Goal: Complete application form

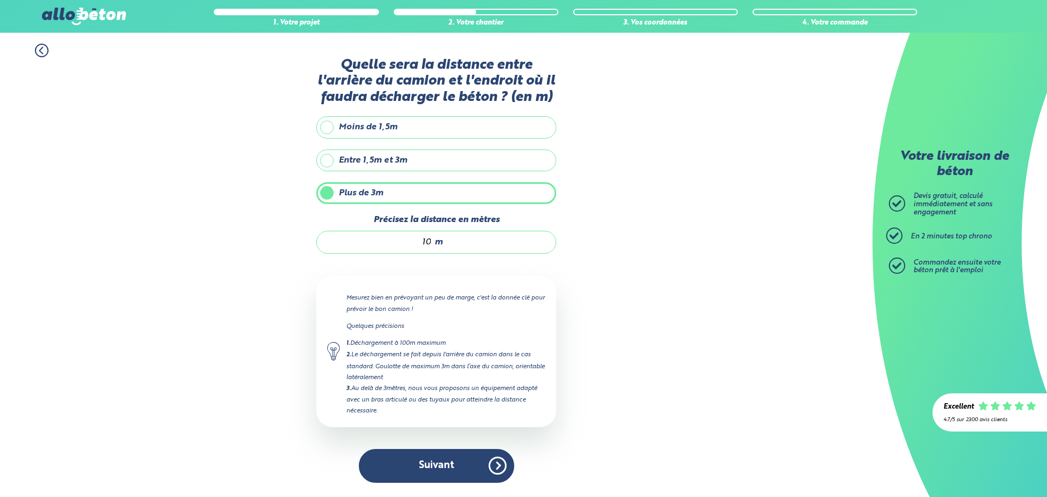
click at [465, 470] on button "Suivant" at bounding box center [436, 465] width 155 height 33
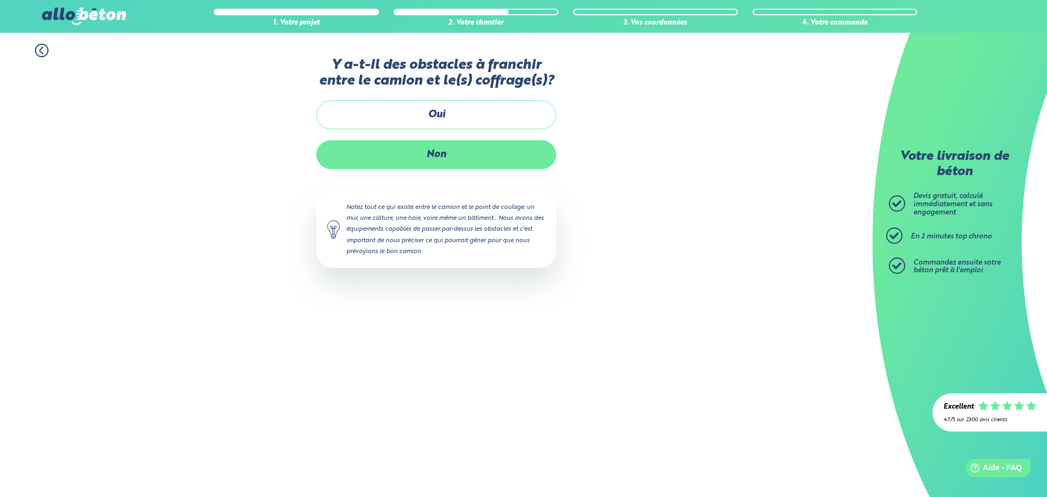
click at [463, 163] on label "Non" at bounding box center [436, 154] width 240 height 29
click at [0, 0] on input "Non" at bounding box center [0, 0] width 0 height 0
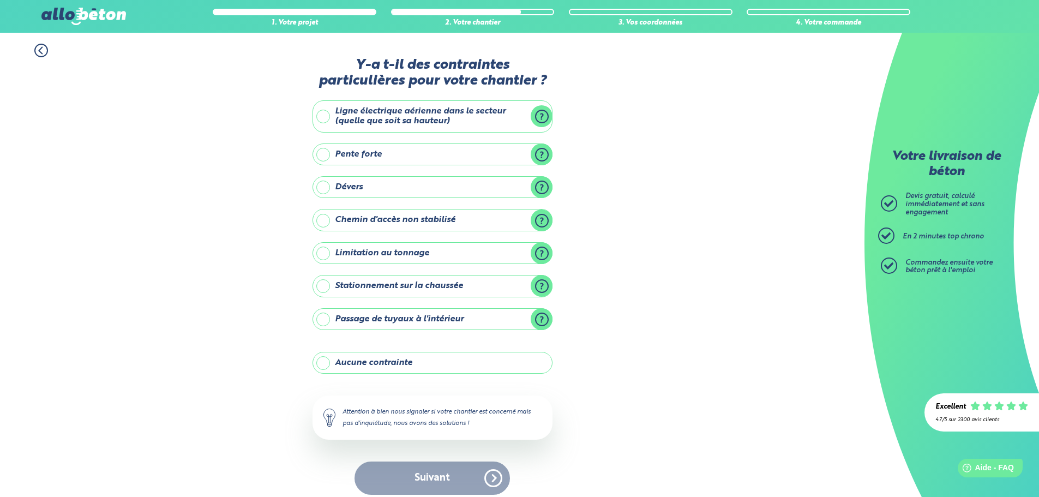
click at [324, 286] on label "Stationnement sur la chaussée" at bounding box center [432, 286] width 240 height 22
click at [0, 0] on input "Stationnement sur la chaussée" at bounding box center [0, 0] width 0 height 0
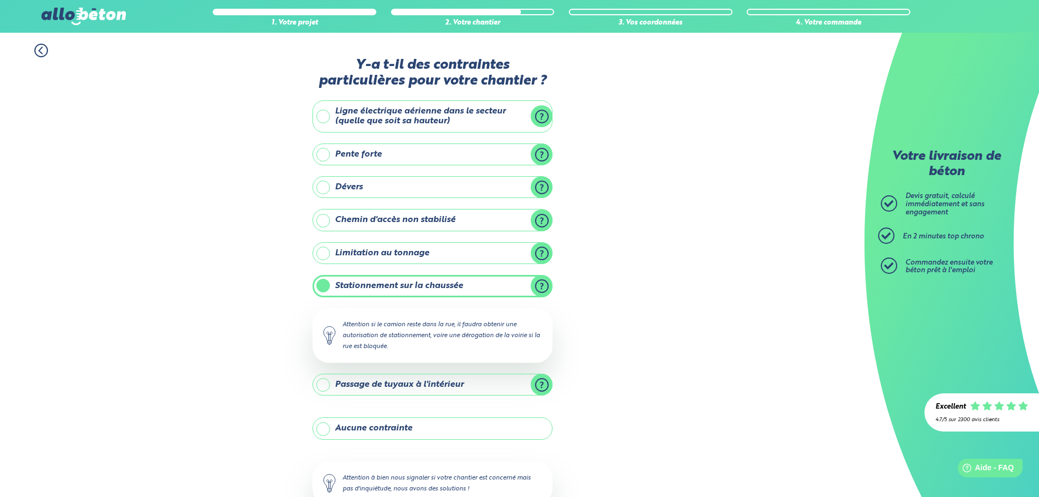
click at [621, 313] on div "1. Votre projet 2. Votre chantier 3. Vos coordonnées 4. Votre commande Y-a t-il…" at bounding box center [432, 302] width 864 height 538
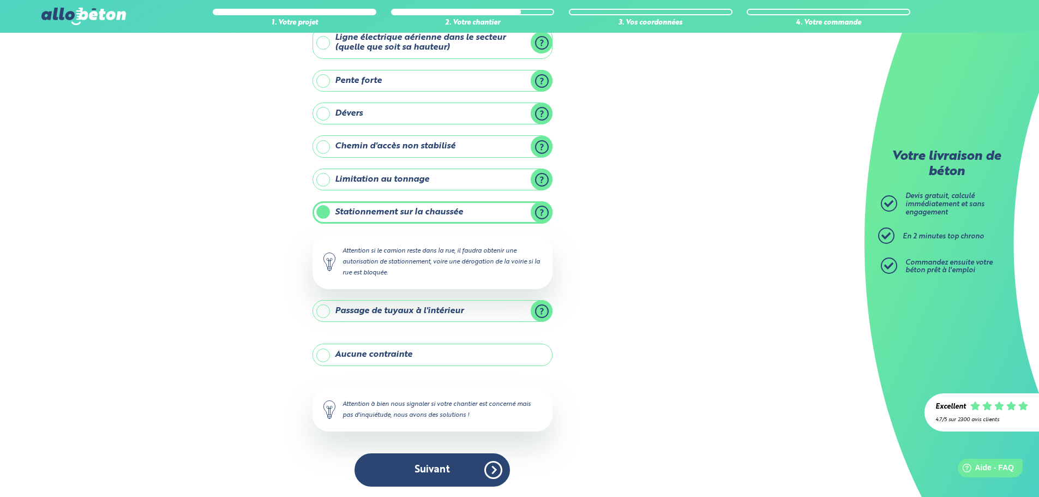
scroll to position [74, 0]
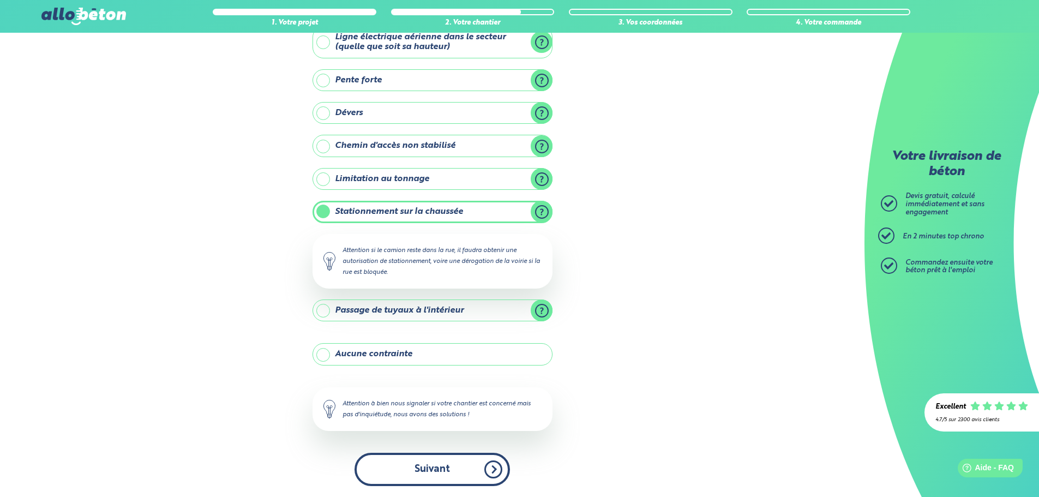
click at [422, 470] on button "Suivant" at bounding box center [431, 469] width 155 height 33
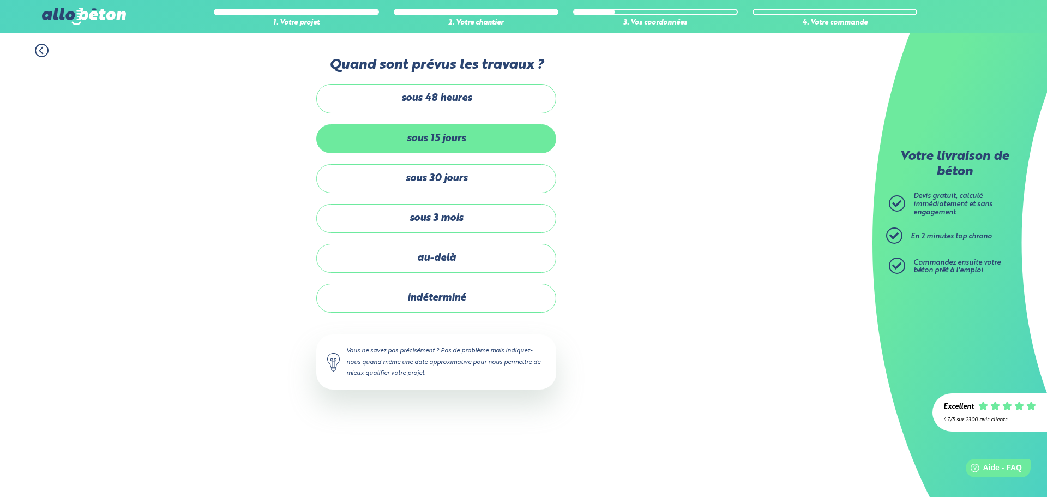
click at [457, 139] on label "sous 15 jours" at bounding box center [436, 138] width 240 height 29
click at [0, 0] on input "sous 15 jours" at bounding box center [0, 0] width 0 height 0
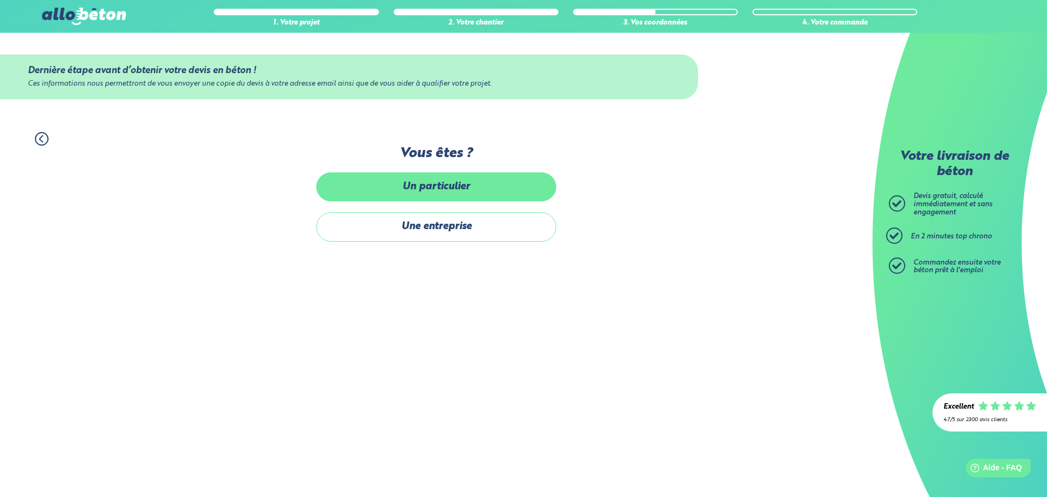
click at [432, 195] on label "Un particulier" at bounding box center [436, 186] width 240 height 29
click at [0, 0] on input "Un particulier" at bounding box center [0, 0] width 0 height 0
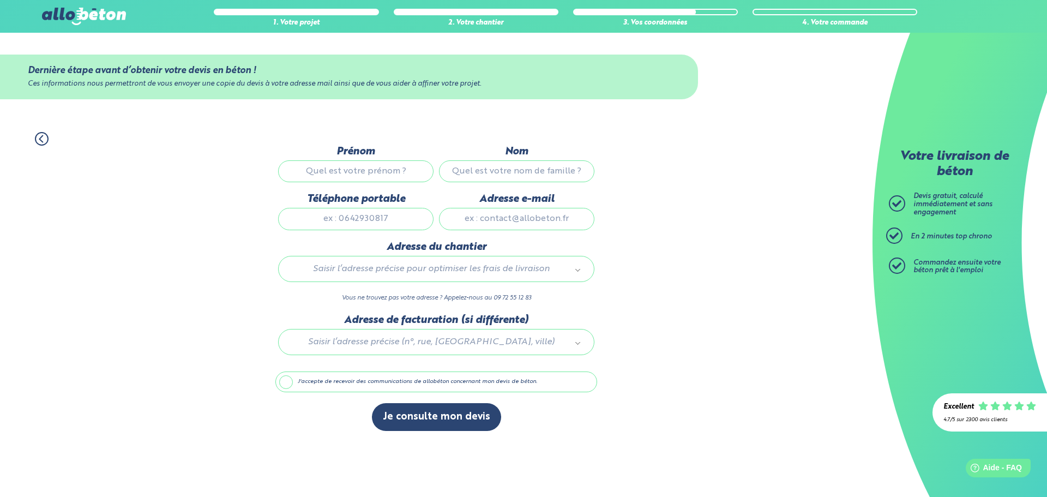
click at [358, 176] on input "Prénom" at bounding box center [355, 171] width 155 height 22
type input "[PERSON_NAME]"
type input "CAVALIERE"
type input "0749124700"
type input "[EMAIL_ADDRESS][DOMAIN_NAME]"
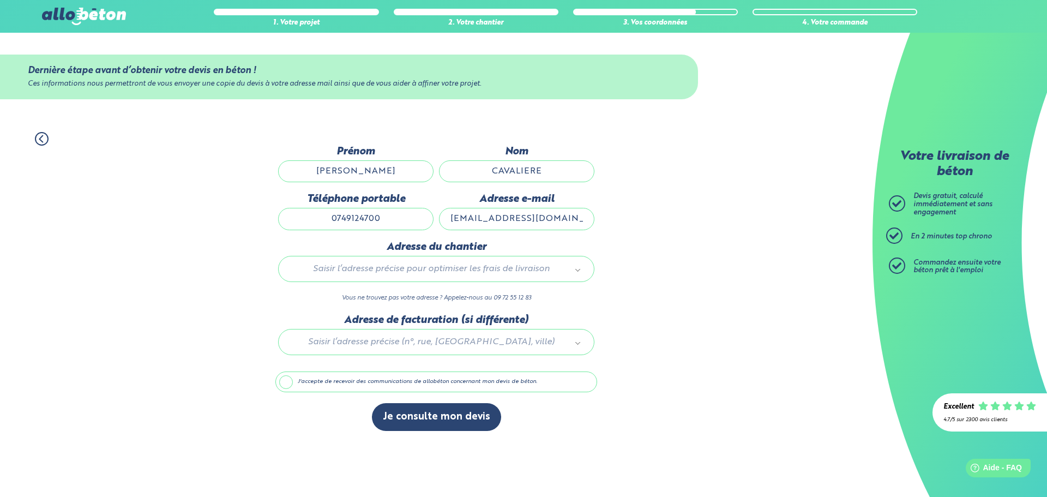
type input "[STREET_ADDRESS][PERSON_NAME]"
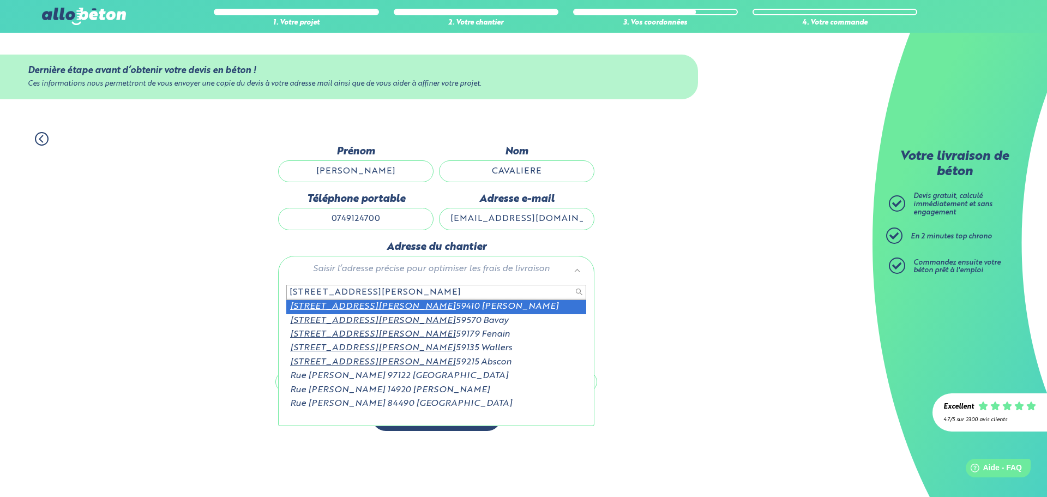
scroll to position [1, 0]
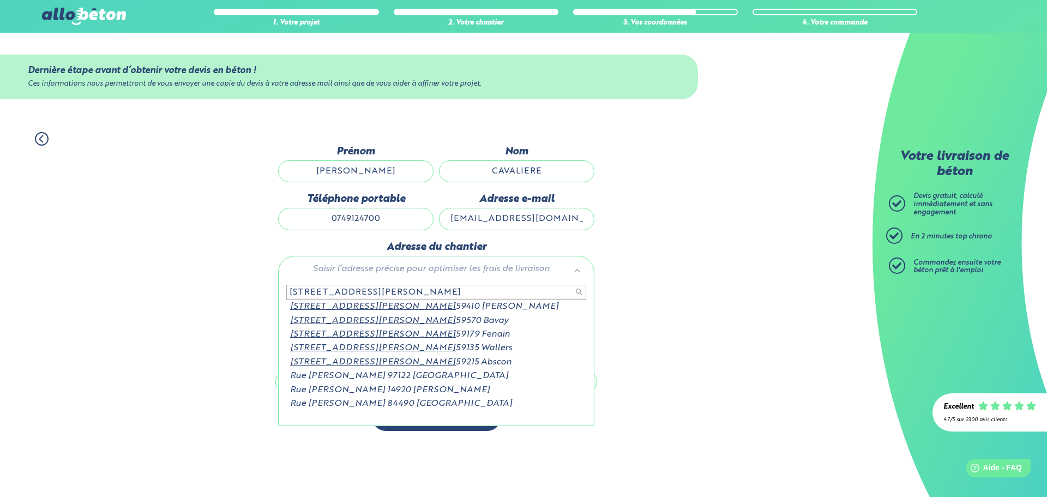
drag, startPoint x: 409, startPoint y: 295, endPoint x: 280, endPoint y: 305, distance: 129.7
click at [280, 305] on div "[GEOGRAPHIC_DATA][PERSON_NAME] [STREET_ADDRESS][PERSON_NAME] Anzin [STREET_ADDR…" at bounding box center [436, 352] width 316 height 147
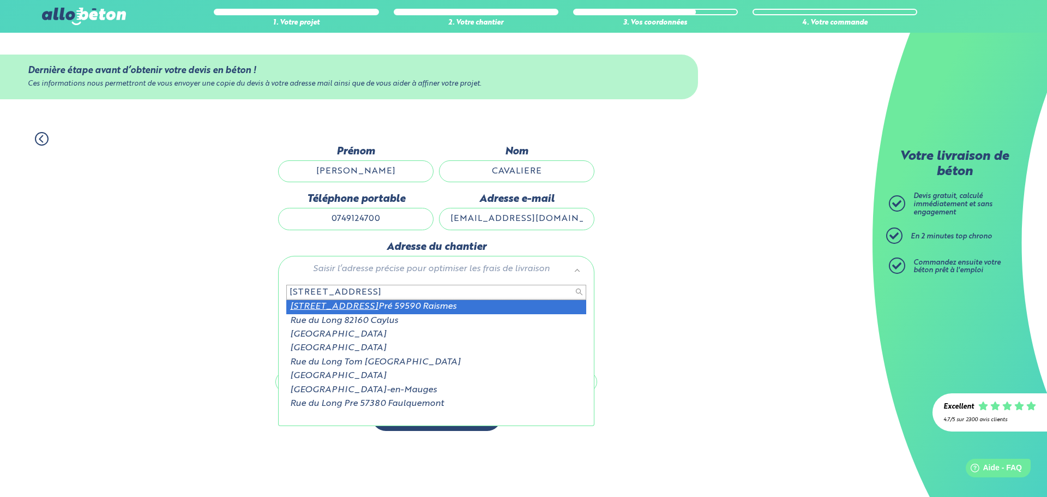
type input "[STREET_ADDRESS]"
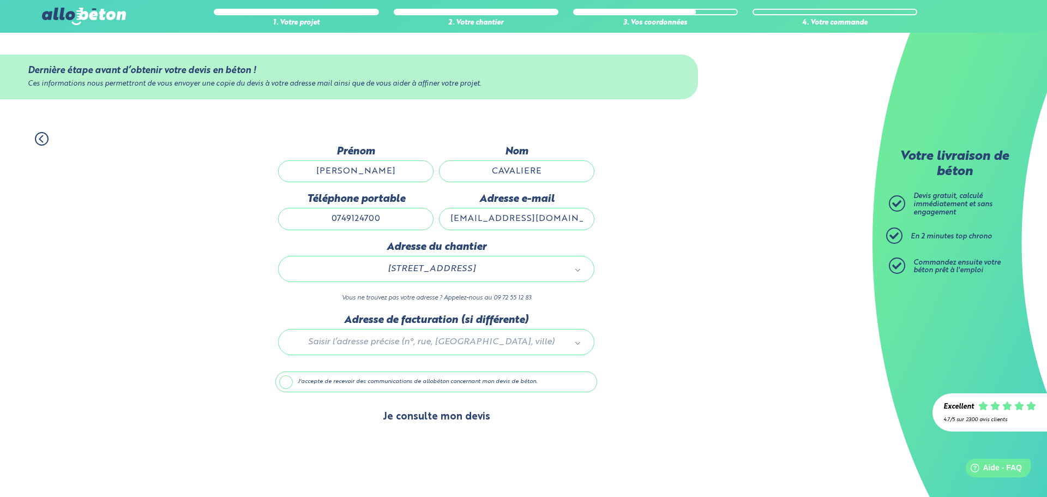
click at [402, 416] on button "Je consulte mon devis" at bounding box center [436, 417] width 129 height 28
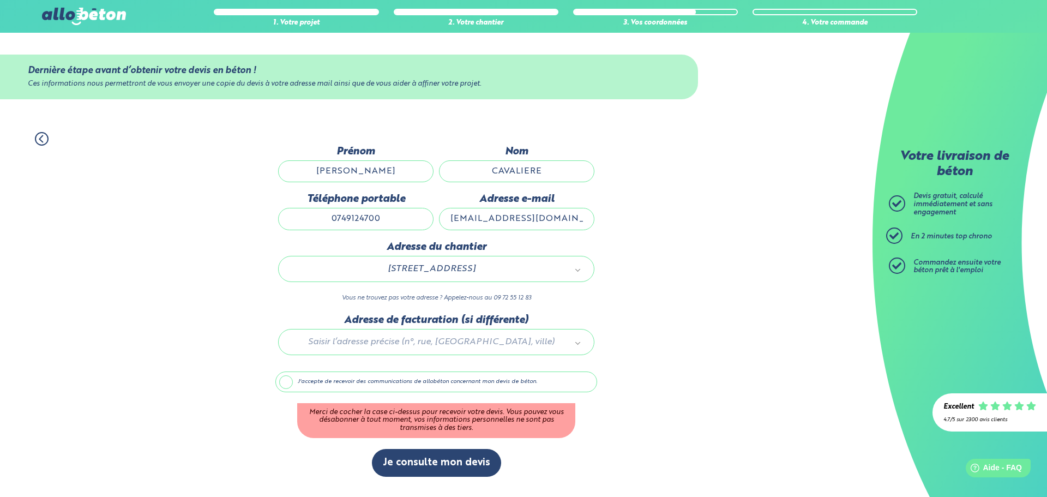
click at [285, 383] on label "J'accepte de recevoir des communications de allobéton concernant mon devis de b…" at bounding box center [436, 381] width 322 height 21
click at [0, 0] on input "J'accepte de recevoir des communications de allobéton concernant mon devis de b…" at bounding box center [0, 0] width 0 height 0
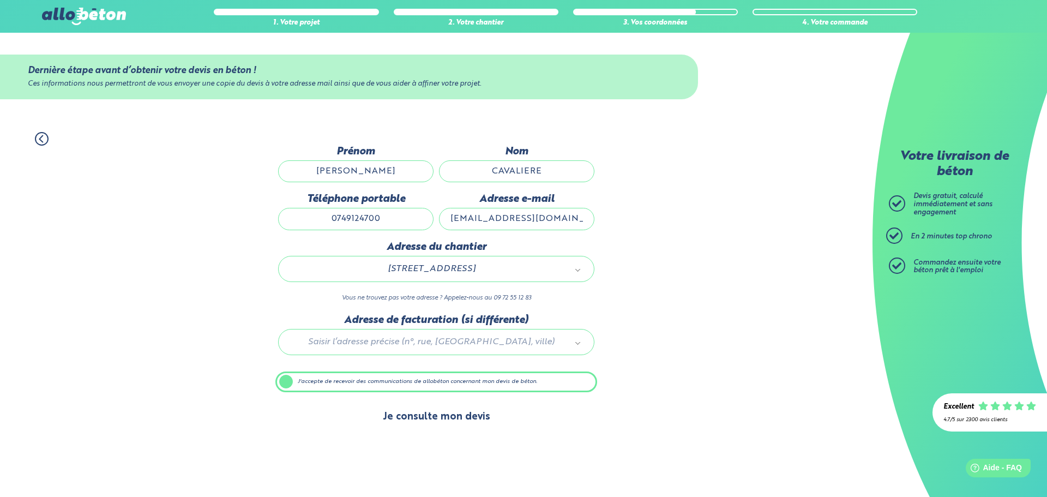
click at [424, 419] on button "Je consulte mon devis" at bounding box center [436, 417] width 129 height 28
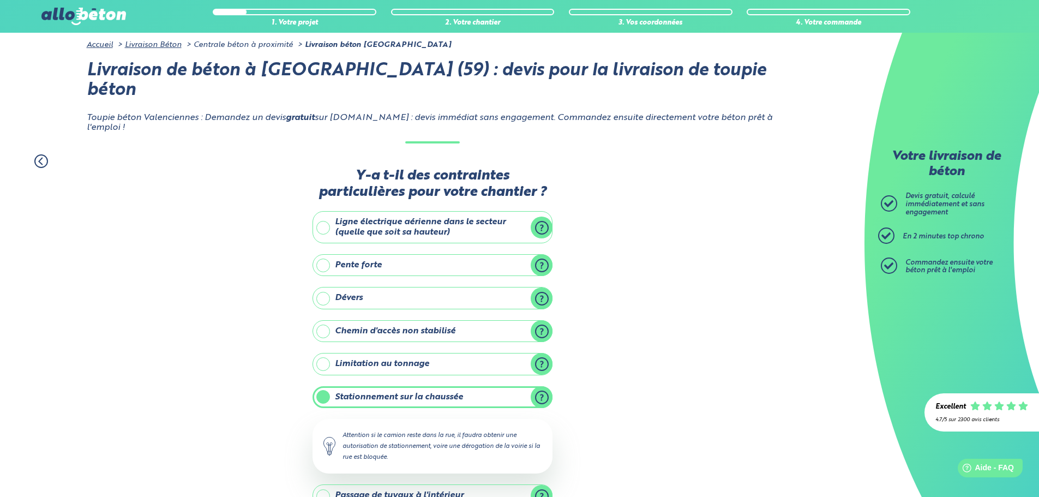
scroll to position [74, 0]
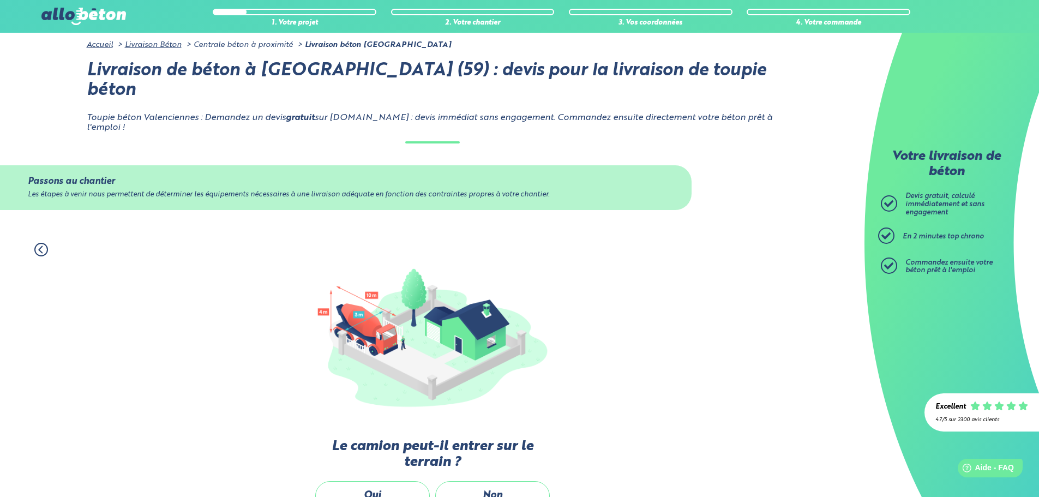
scroll to position [73, 0]
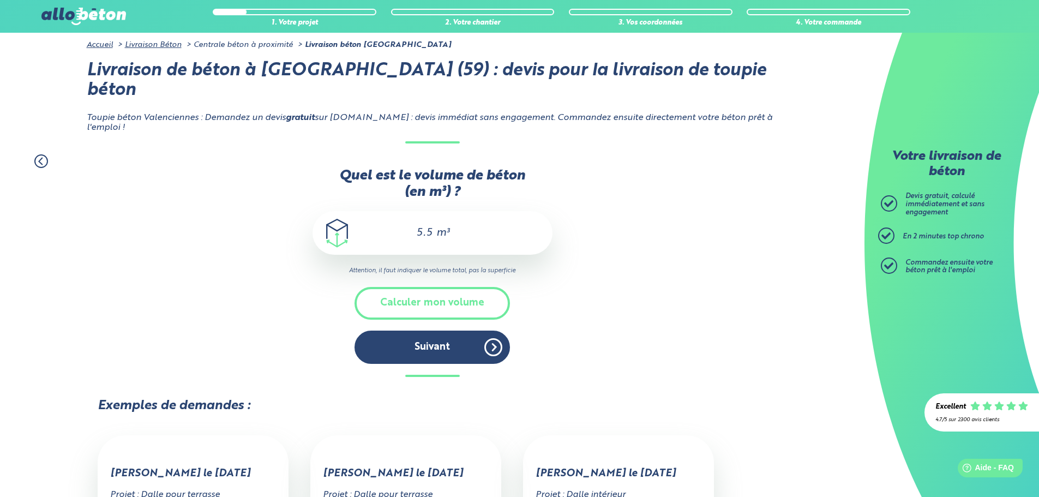
scroll to position [218, 0]
